Goal: Information Seeking & Learning: Learn about a topic

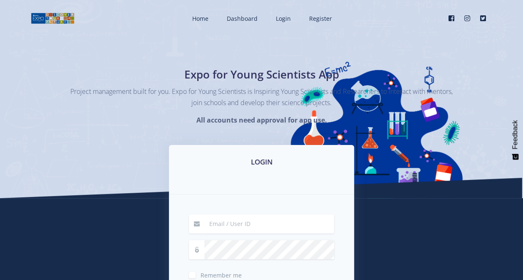
type input "[EMAIL_ADDRESS][DOMAIN_NAME]"
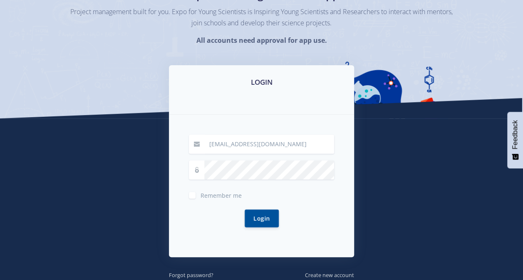
scroll to position [84, 0]
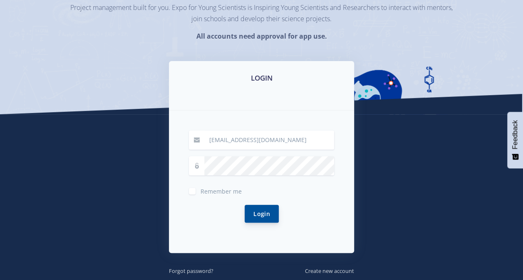
click at [261, 211] on button "Login" at bounding box center [261, 214] width 34 height 18
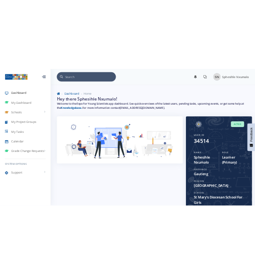
scroll to position [6, 6]
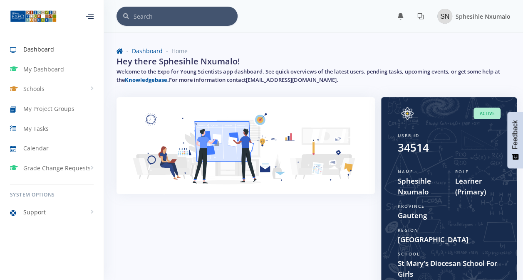
click at [28, 210] on span "Support" at bounding box center [34, 212] width 22 height 9
click at [64, 228] on span "Knowledge Base" at bounding box center [57, 230] width 40 height 8
